Goal: Transaction & Acquisition: Obtain resource

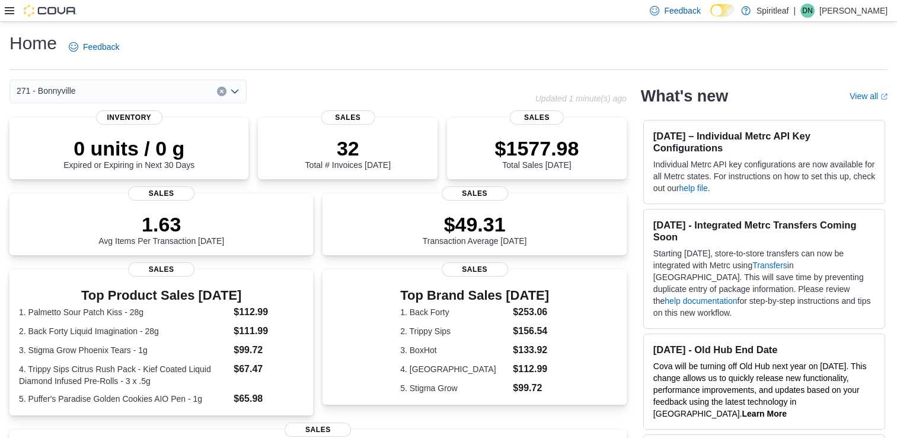
click at [7, 11] on icon at bounding box center [9, 10] width 9 height 7
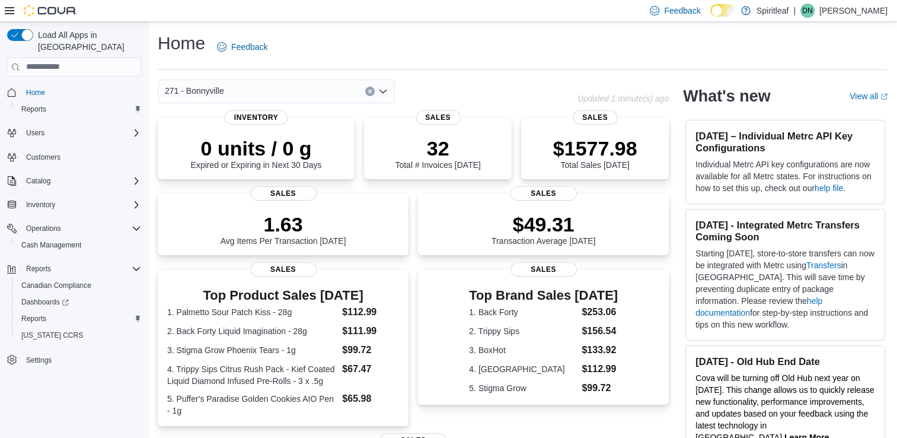
click at [371, 93] on icon "Clear input" at bounding box center [369, 91] width 3 height 3
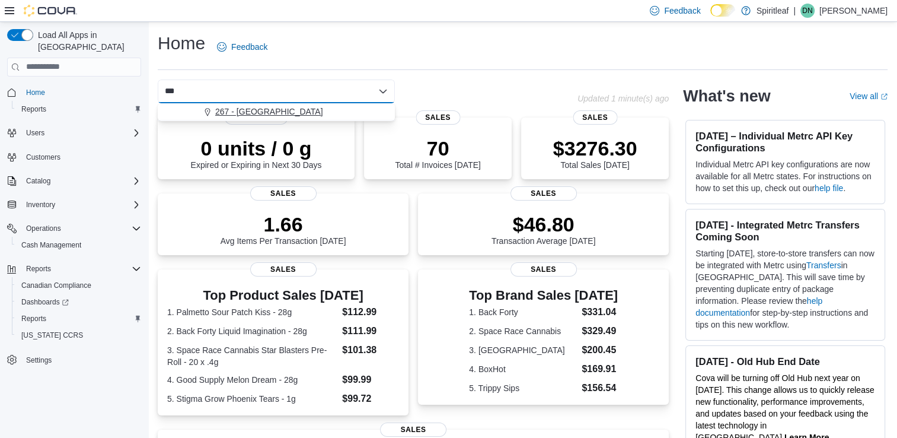
type input "***"
click at [257, 112] on span "267 - [GEOGRAPHIC_DATA]" at bounding box center [269, 112] width 108 height 12
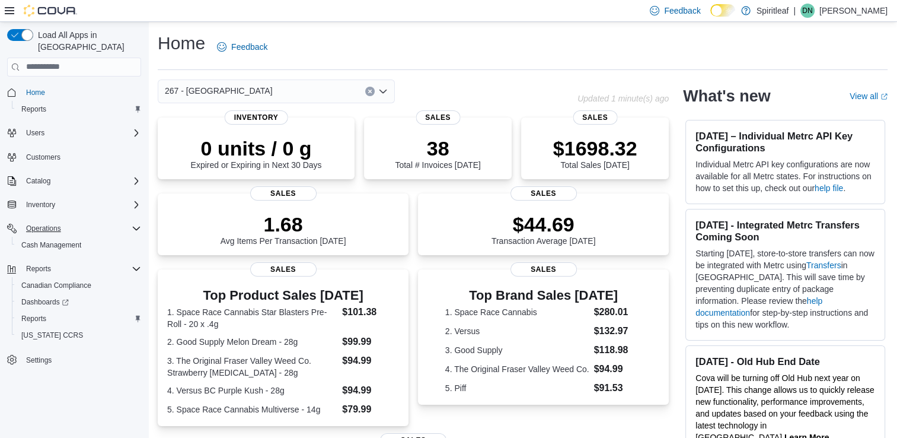
click at [133, 227] on icon "Complex example" at bounding box center [136, 229] width 7 height 4
click at [35, 297] on span "Reports" at bounding box center [33, 301] width 25 height 9
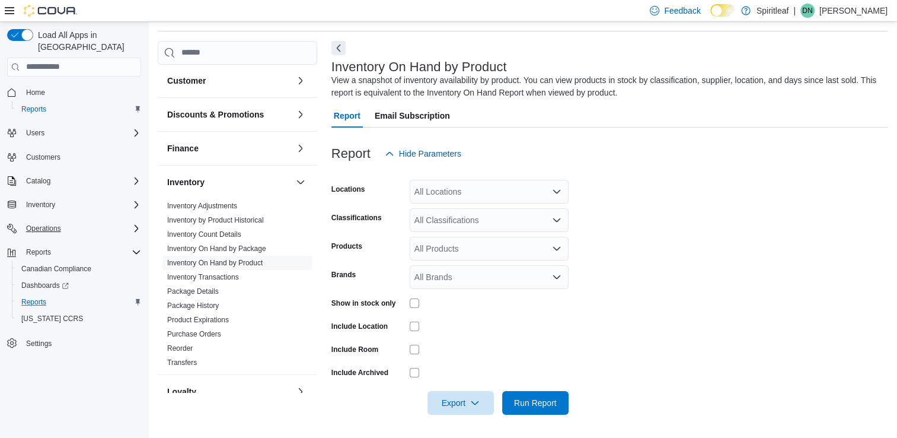
scroll to position [119, 0]
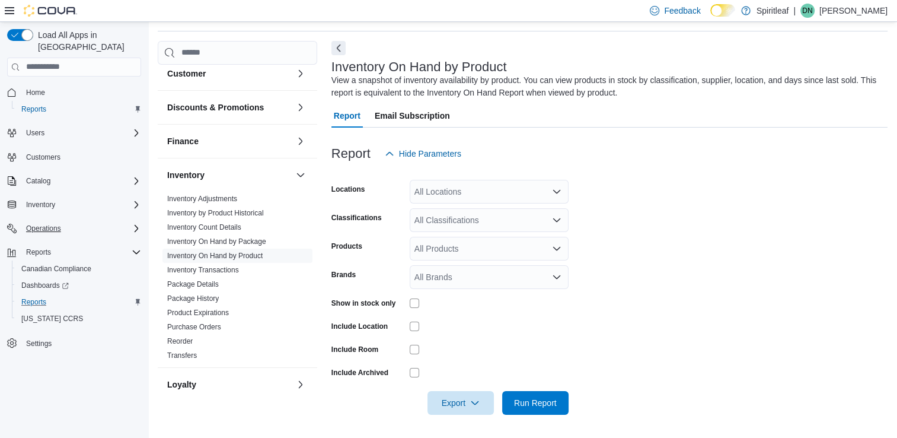
click at [448, 193] on div "All Locations" at bounding box center [489, 192] width 159 height 24
type input "***"
click at [505, 209] on span "267 - [GEOGRAPHIC_DATA]" at bounding box center [507, 212] width 108 height 12
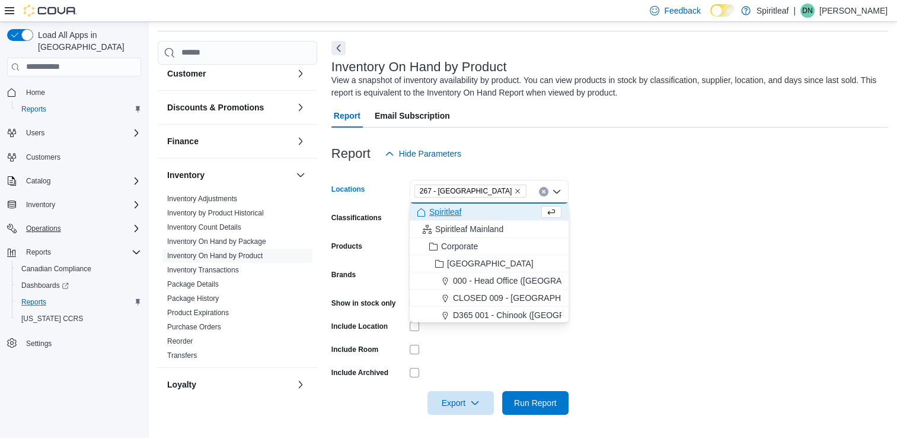
click at [667, 208] on form "Locations 267 - [GEOGRAPHIC_DATA] box. Selected. 267 - [GEOGRAPHIC_DATA]. Press…" at bounding box center [609, 289] width 556 height 249
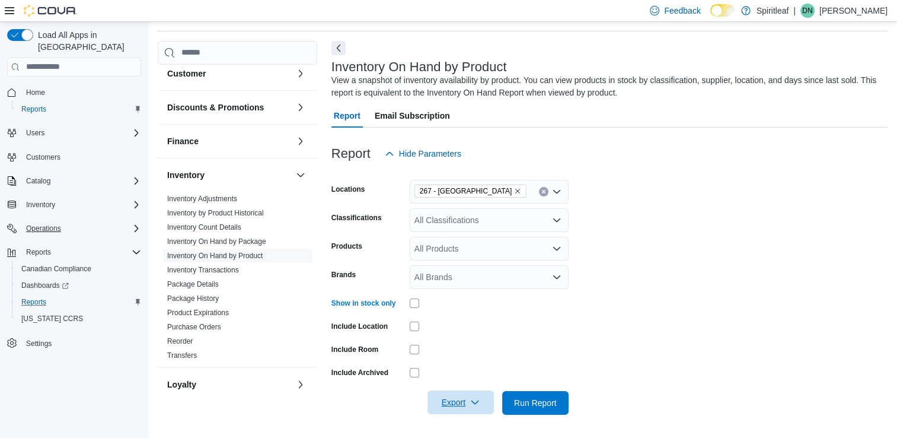
click at [472, 400] on icon "button" at bounding box center [474, 401] width 9 height 9
click at [465, 329] on span "Export to Excel" at bounding box center [462, 330] width 53 height 9
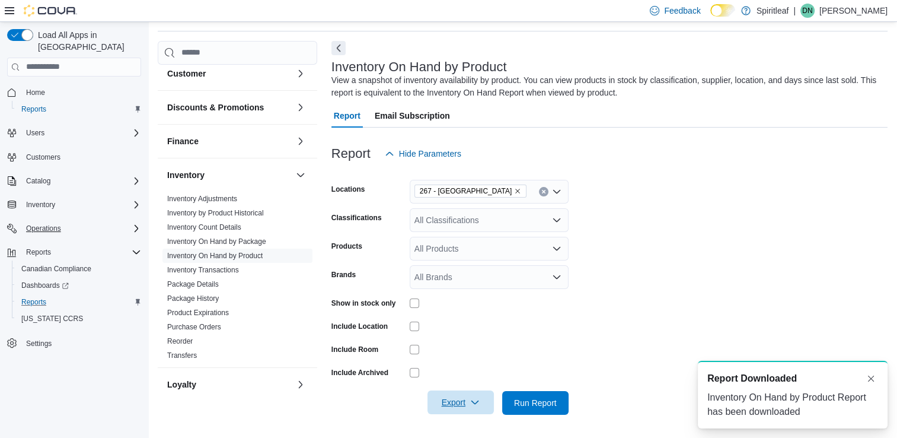
scroll to position [0, 0]
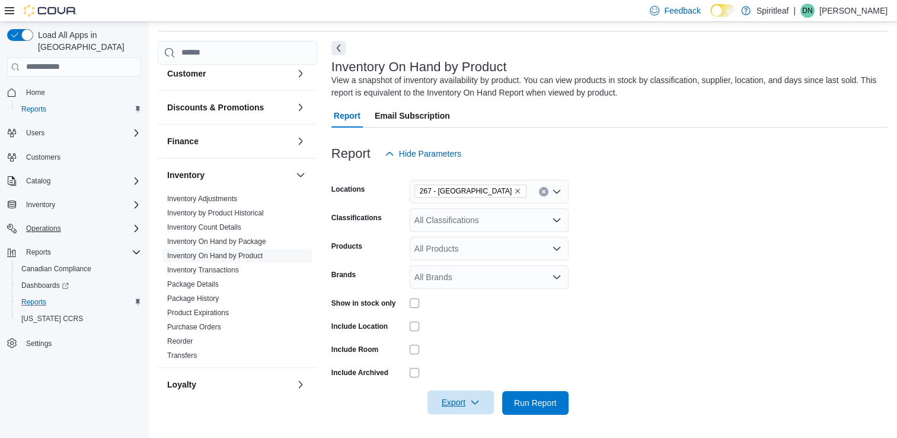
click at [605, 342] on form "Locations 267 - Cold Lake Classifications All Classifications Products All Prod…" at bounding box center [609, 289] width 556 height 249
click at [238, 237] on link "Inventory On Hand by Package" at bounding box center [216, 241] width 99 height 8
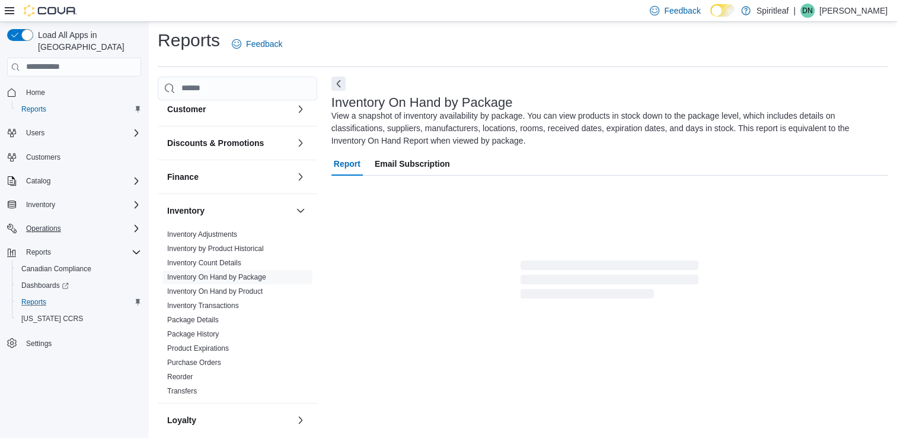
scroll to position [33, 0]
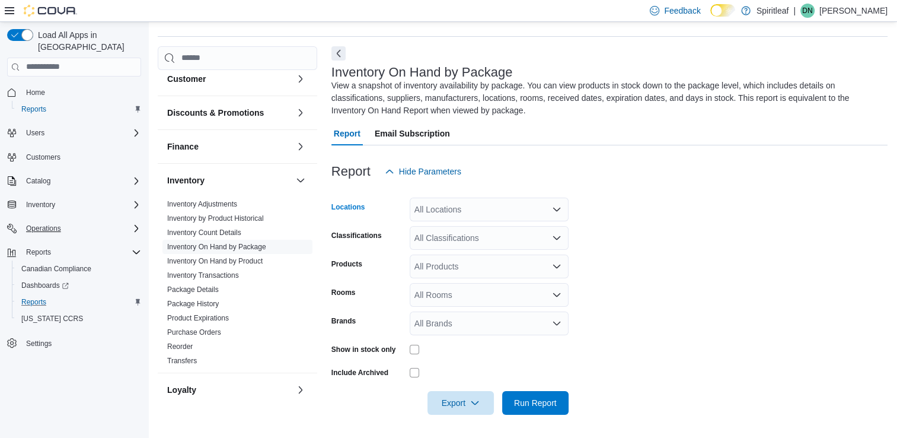
click at [479, 213] on div "All Locations" at bounding box center [489, 209] width 159 height 24
type input "***"
click at [488, 228] on span "271 - Bonnyville" at bounding box center [482, 230] width 59 height 12
click at [707, 219] on form "Locations 271 - Bonnyville Classifications All Classifications Products All Pro…" at bounding box center [609, 298] width 556 height 231
click at [471, 400] on icon "button" at bounding box center [474, 401] width 9 height 9
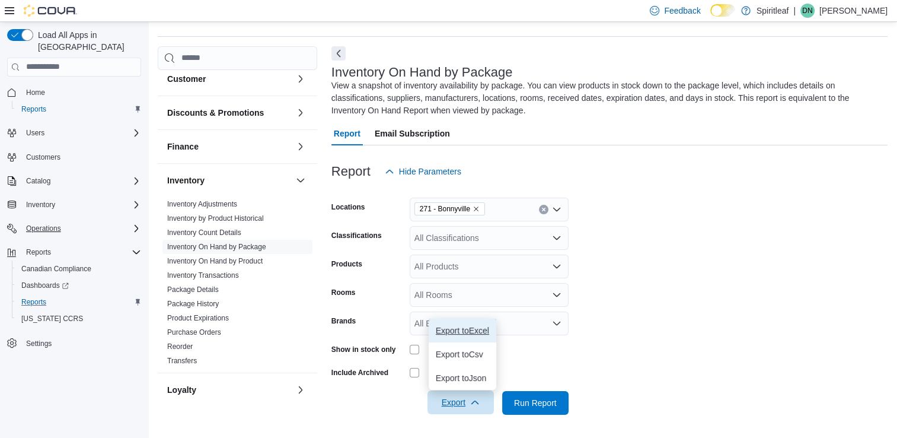
click at [460, 326] on span "Export to Excel" at bounding box center [462, 330] width 53 height 9
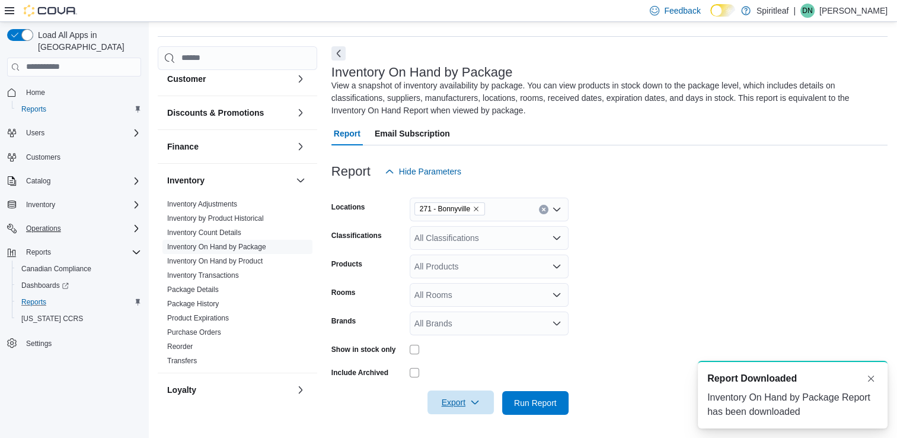
scroll to position [0, 0]
